Goal: Task Accomplishment & Management: Complete application form

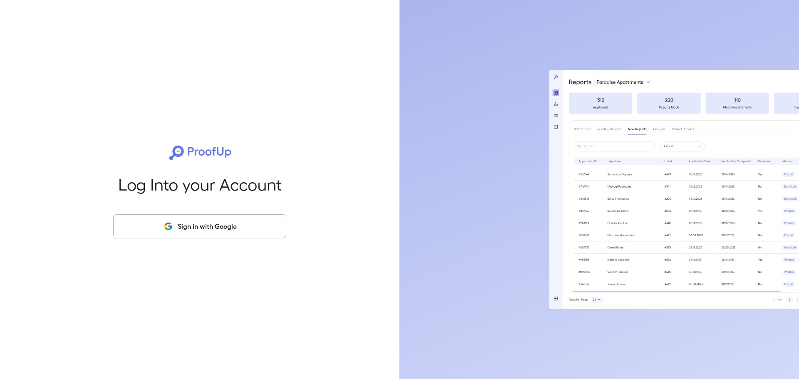
click at [179, 225] on button "Sign in with Google" at bounding box center [199, 226] width 173 height 24
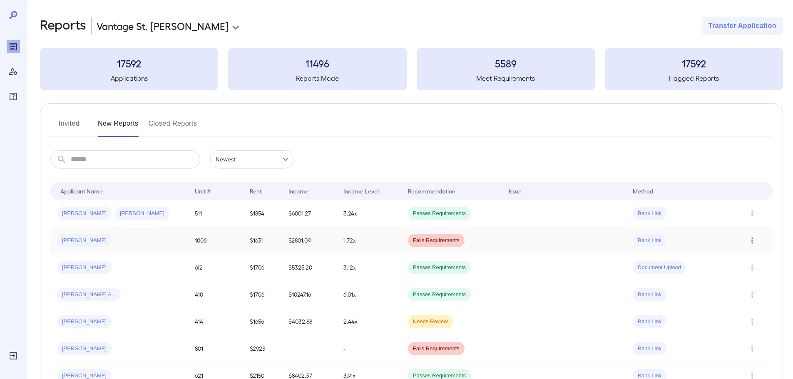
click at [753, 241] on icon "Row Actions" at bounding box center [752, 241] width 9 height 10
click at [757, 256] on li "View Application" at bounding box center [760, 257] width 66 height 13
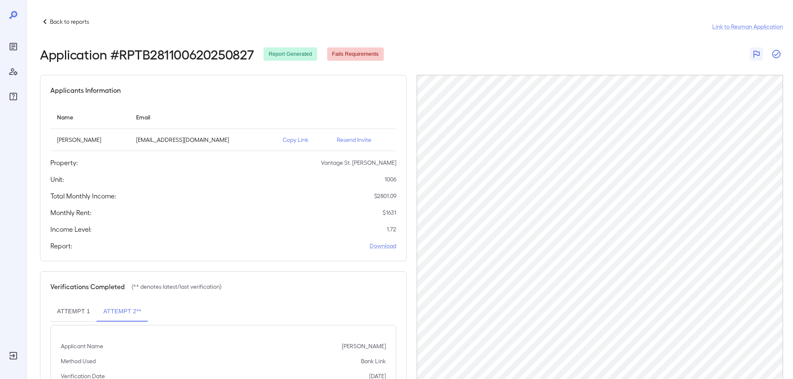
click at [775, 52] on icon "button" at bounding box center [776, 54] width 10 height 10
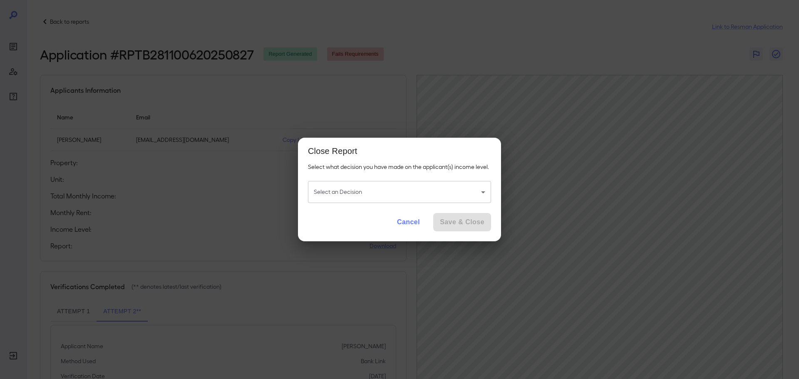
click at [441, 190] on body "Back to reports Link to Resman Application Application # RPTB281100620250827 Re…" at bounding box center [399, 189] width 799 height 379
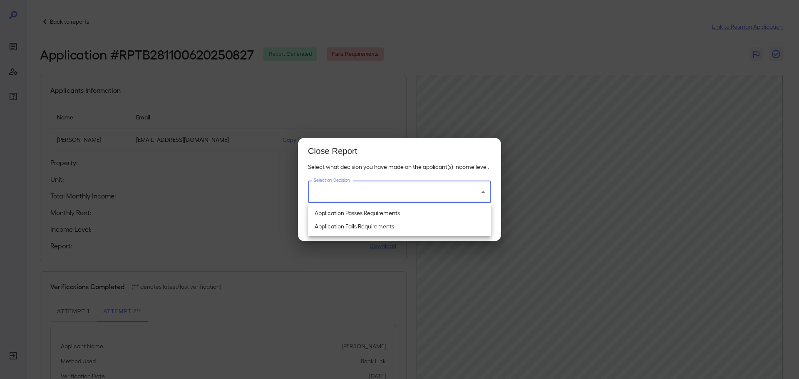
click at [375, 211] on li "Application Passes Requirements" at bounding box center [399, 212] width 183 height 13
type input "**********"
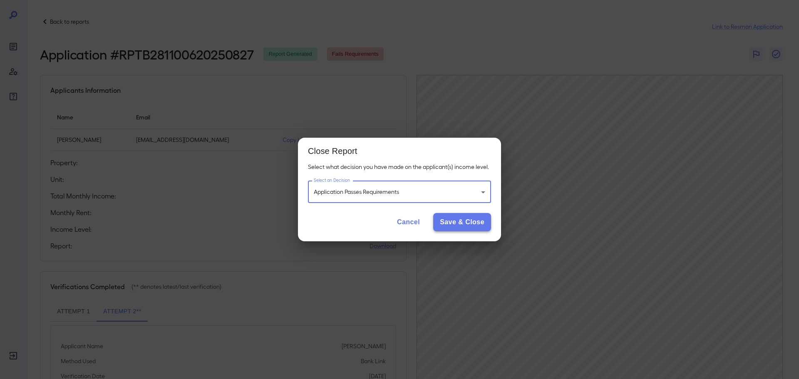
click at [455, 224] on button "Save & Close" at bounding box center [462, 222] width 58 height 18
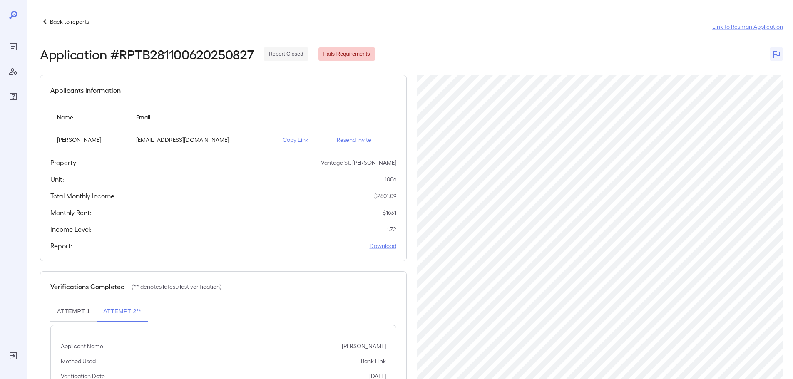
click at [46, 22] on icon at bounding box center [45, 22] width 10 height 10
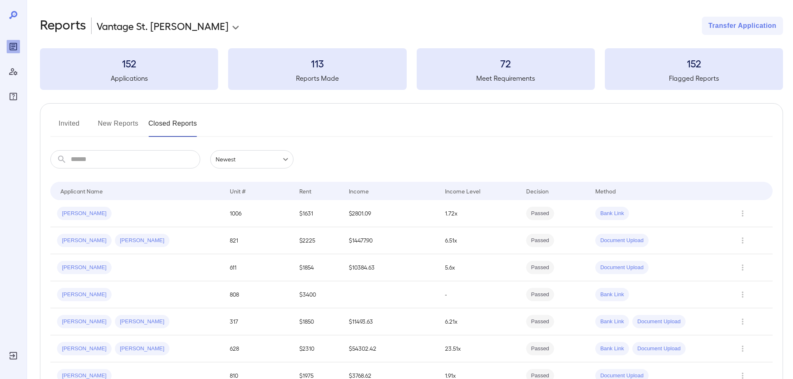
click at [73, 125] on button "Invited" at bounding box center [68, 127] width 37 height 20
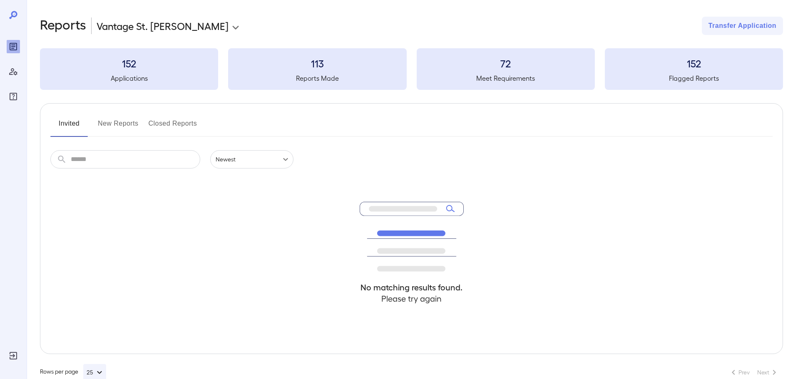
click at [104, 128] on button "New Reports" at bounding box center [118, 127] width 41 height 20
